Goal: Information Seeking & Learning: Stay updated

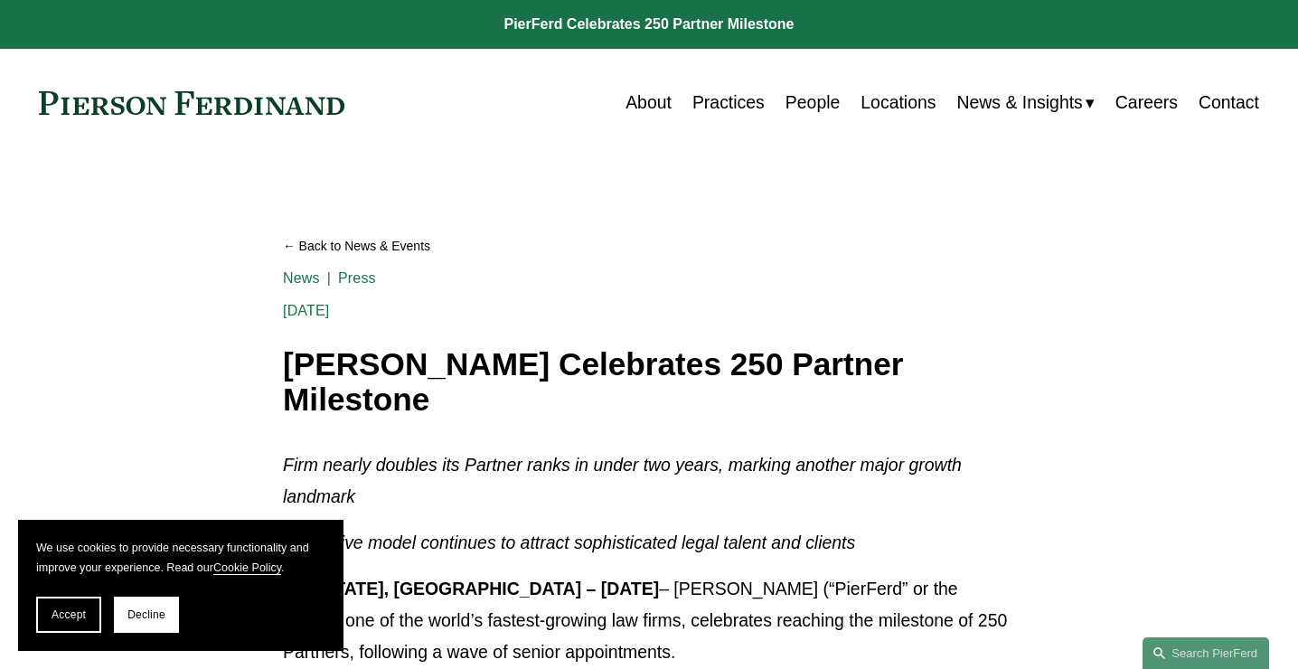
click at [296, 249] on link "Back to News & Events" at bounding box center [649, 246] width 732 height 32
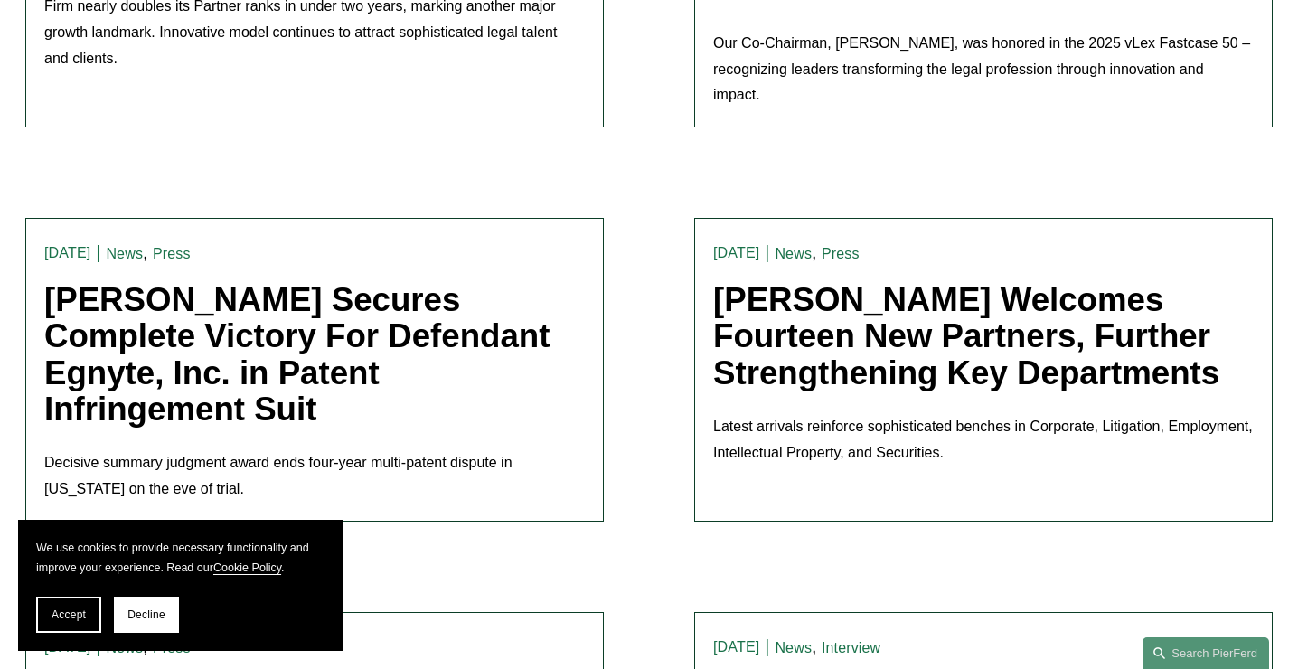
scroll to position [1537, 0]
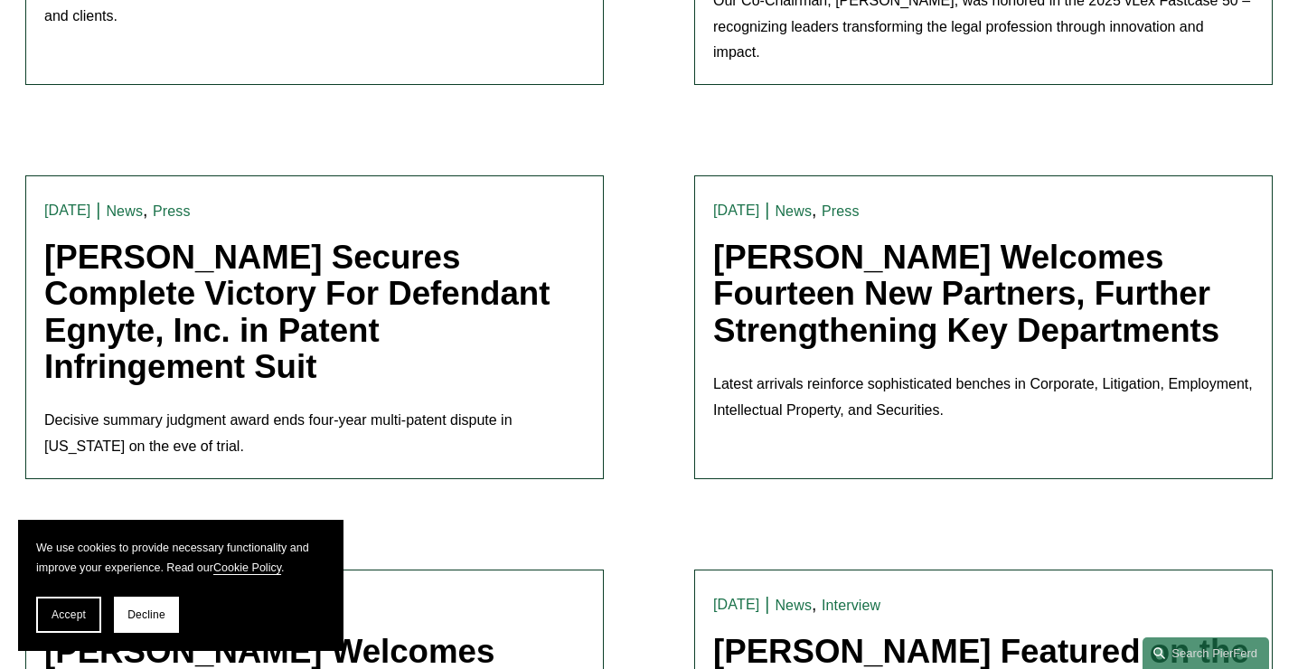
drag, startPoint x: 130, startPoint y: 624, endPoint x: 263, endPoint y: 602, distance: 134.6
click at [132, 622] on button "Decline" at bounding box center [146, 615] width 65 height 36
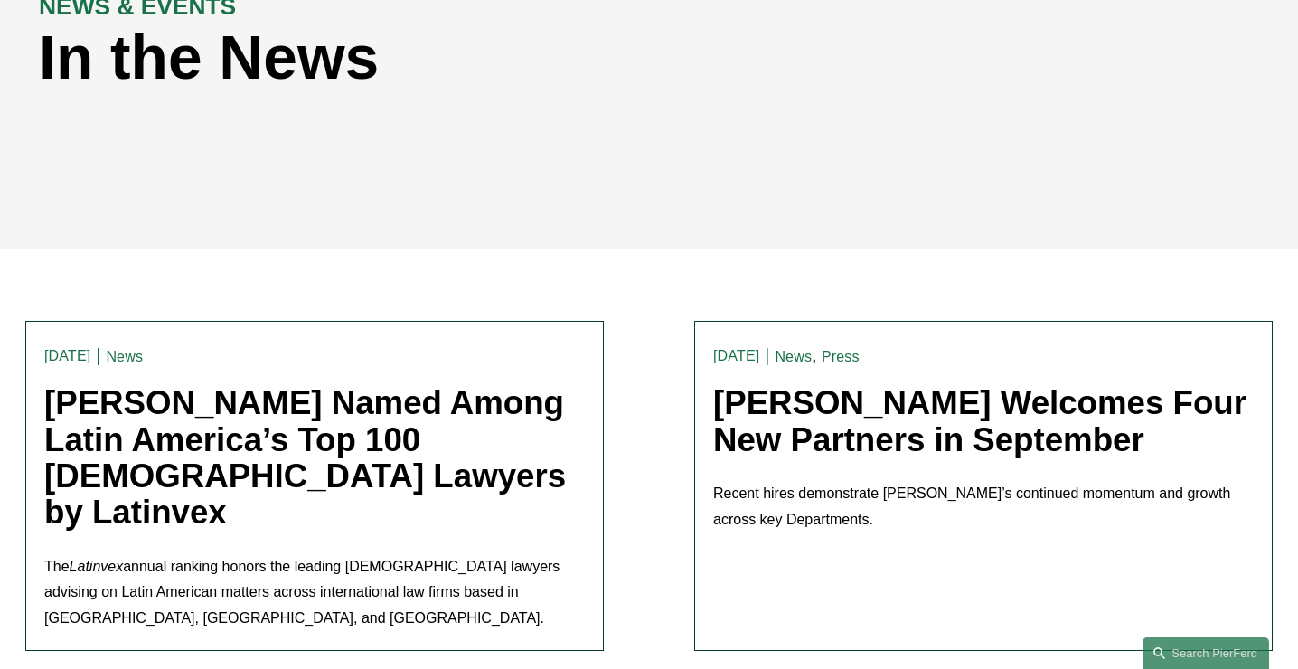
scroll to position [0, 0]
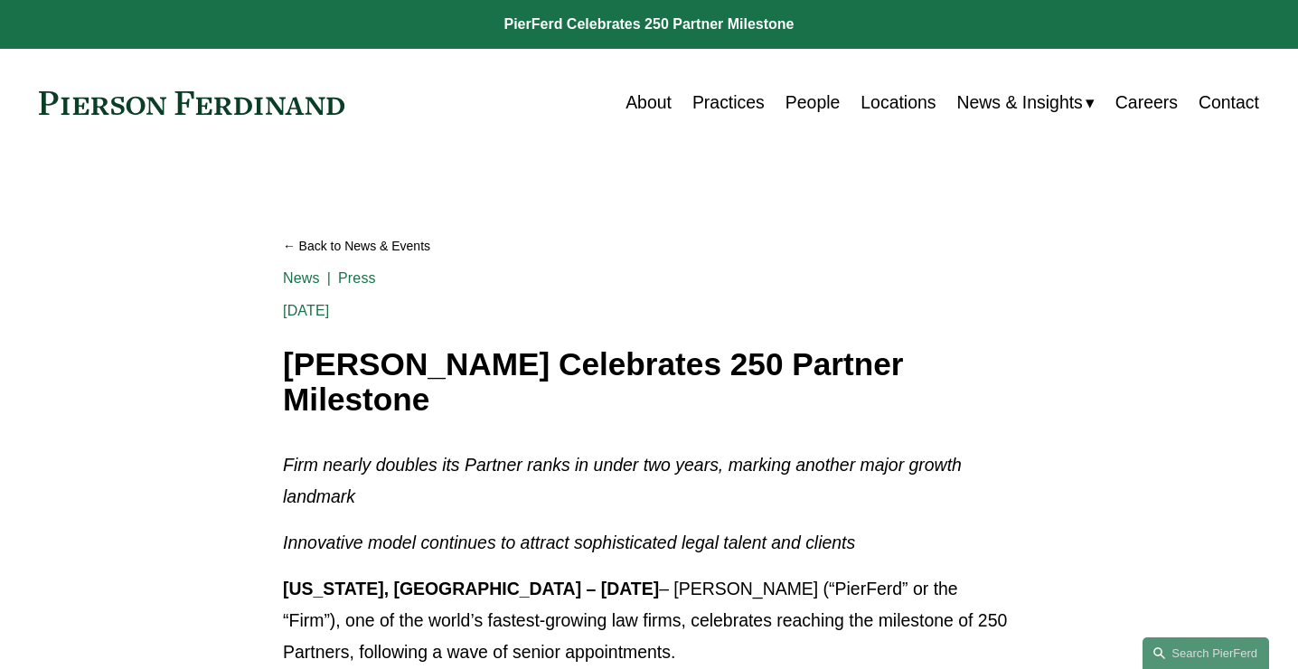
click at [762, 618] on p "New York, NY – August 20, 2025 – Pierson Ferdinand LLP (“PierFerd” or the “Firm…" at bounding box center [649, 620] width 732 height 95
click at [687, 18] on link at bounding box center [649, 24] width 1298 height 49
click at [299, 249] on link "Back to News & Events" at bounding box center [649, 246] width 732 height 32
